Goal: Information Seeking & Learning: Understand process/instructions

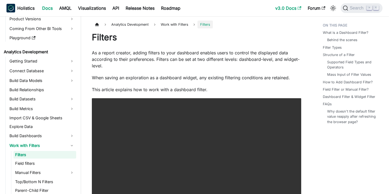
click at [280, 9] on link "v3.0 Docs" at bounding box center [288, 8] width 32 height 9
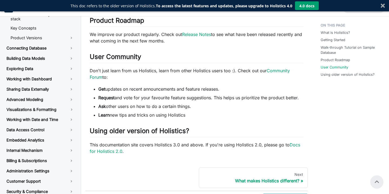
scroll to position [266, 0]
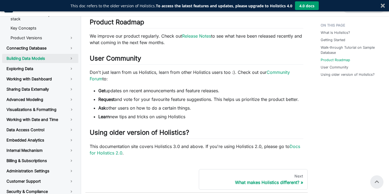
click at [72, 54] on link "Building Data Models" at bounding box center [40, 58] width 76 height 9
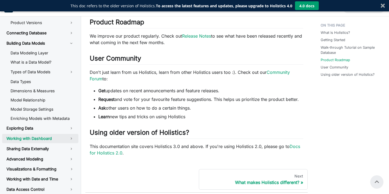
scroll to position [63, 0]
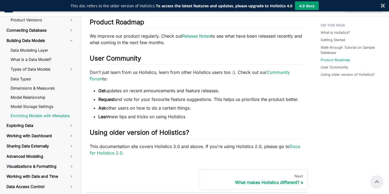
click at [27, 111] on link "Enriching Models with Metadata" at bounding box center [42, 115] width 72 height 8
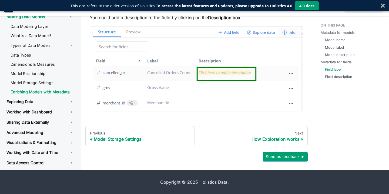
scroll to position [1417, 0]
click at [73, 127] on link "Sharing Data Externally" at bounding box center [40, 121] width 76 height 9
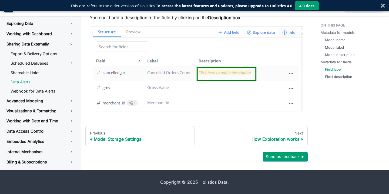
scroll to position [142, 0]
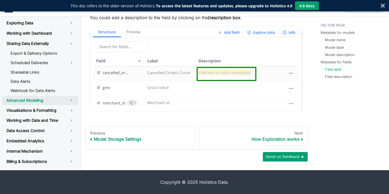
click at [69, 105] on link "Advanced Modeling" at bounding box center [40, 100] width 76 height 9
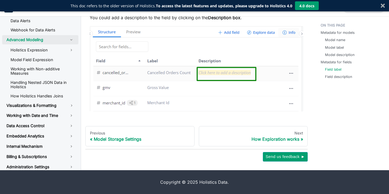
scroll to position [204, 0]
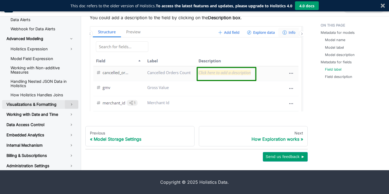
click at [71, 109] on button "Toggle the collapsible sidebar category 'Visualizations & Formatting'" at bounding box center [71, 104] width 13 height 9
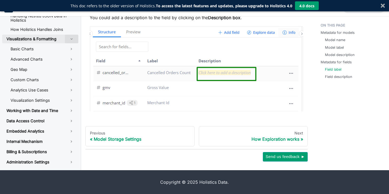
scroll to position [270, 0]
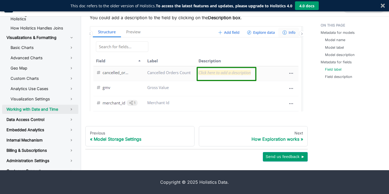
click at [71, 114] on link "Working with Date and Time" at bounding box center [40, 108] width 76 height 9
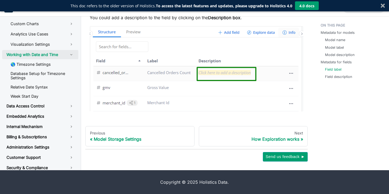
scroll to position [1429, 0]
click at [72, 110] on link "Data Access Control" at bounding box center [40, 105] width 76 height 9
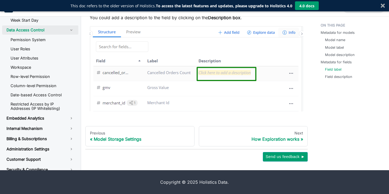
scroll to position [402, 0]
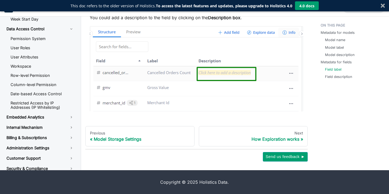
click at [60, 121] on link "Embedded Analytics" at bounding box center [40, 116] width 76 height 9
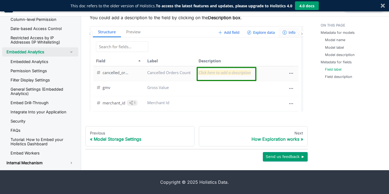
scroll to position [468, 0]
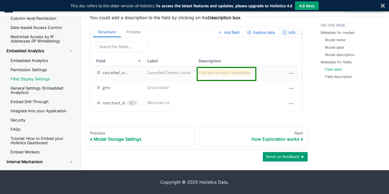
click at [49, 83] on link "Filter Display Settings" at bounding box center [42, 79] width 72 height 8
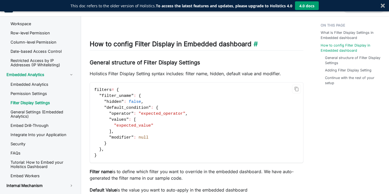
scroll to position [213, 0]
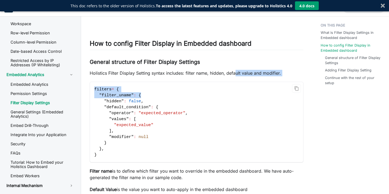
drag, startPoint x: 235, startPoint y: 93, endPoint x: 234, endPoint y: 69, distance: 23.2
click at [234, 69] on div "Embedded: Filter Display Settings What is Filter Display Settings in Embedded d…" at bounding box center [197, 161] width 214 height 639
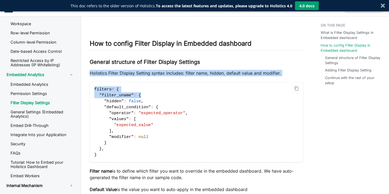
click at [231, 66] on div "Embedded: Filter Display Settings What is Filter Display Settings in Embedded d…" at bounding box center [197, 161] width 214 height 639
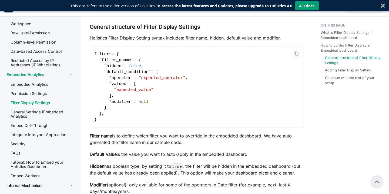
scroll to position [247, 0]
